Goal: Task Accomplishment & Management: Complete application form

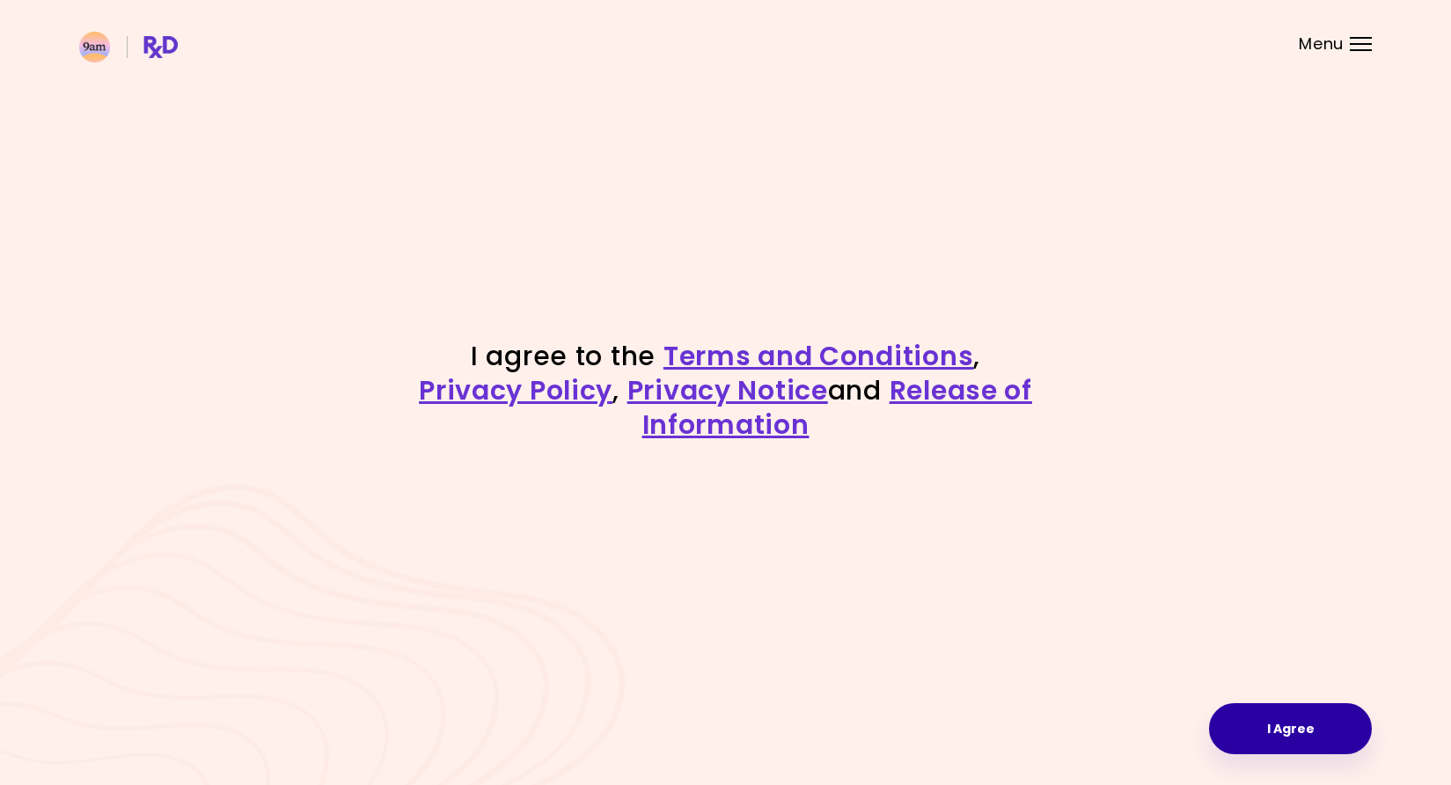
click at [1283, 742] on button "I Agree" at bounding box center [1290, 728] width 163 height 51
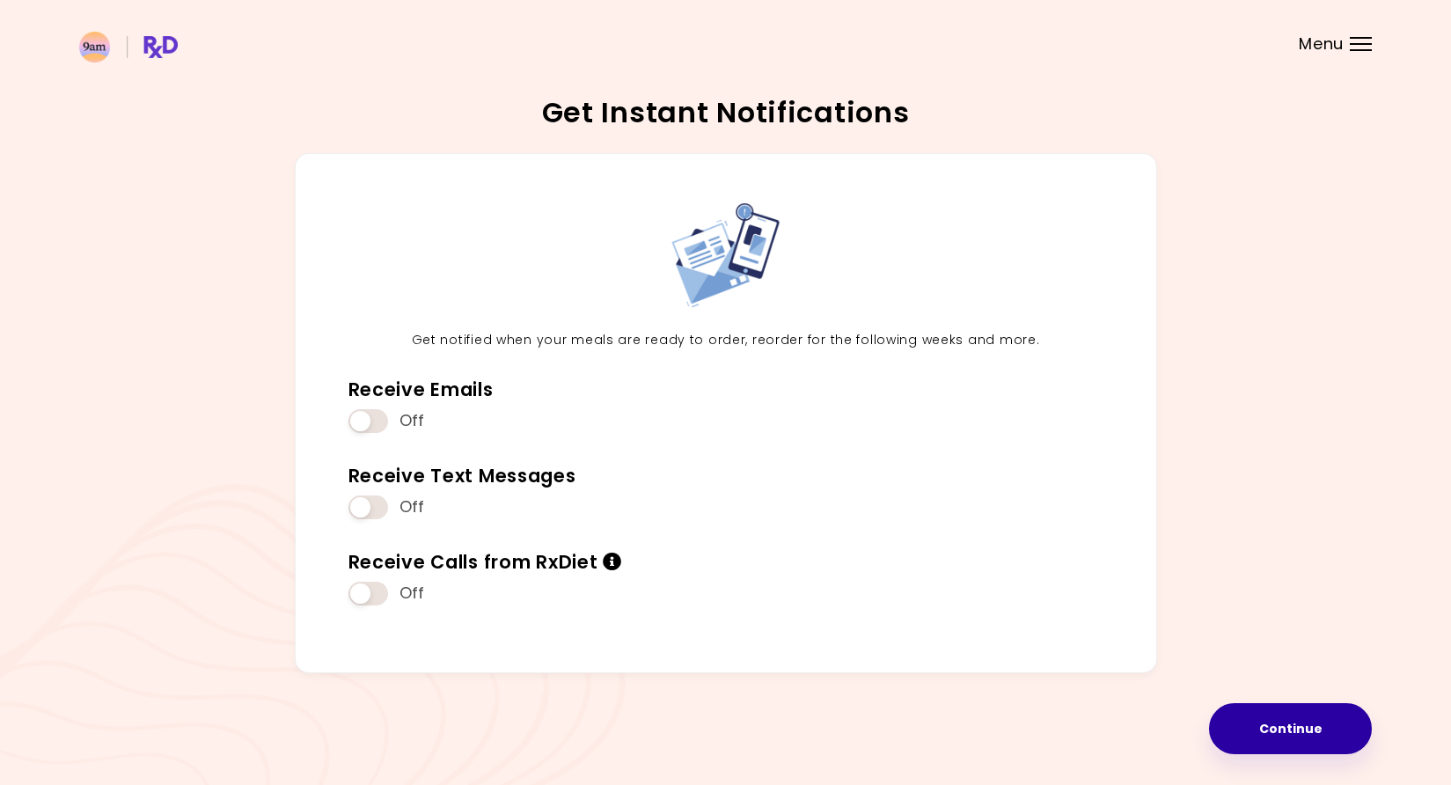
click at [1279, 711] on button "Continue" at bounding box center [1290, 728] width 163 height 51
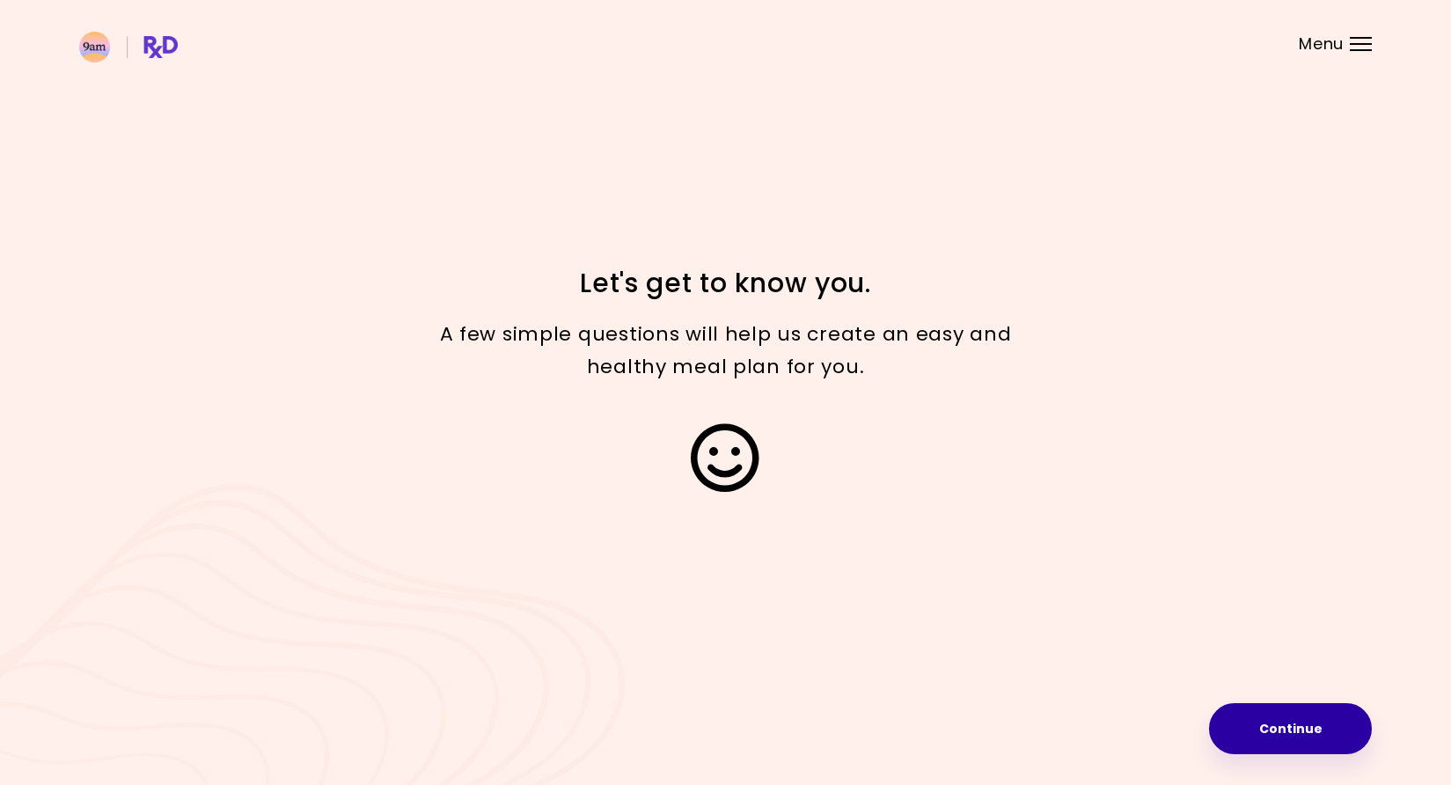
click at [1285, 724] on button "Continue" at bounding box center [1290, 728] width 163 height 51
